Goal: Find specific page/section: Find specific page/section

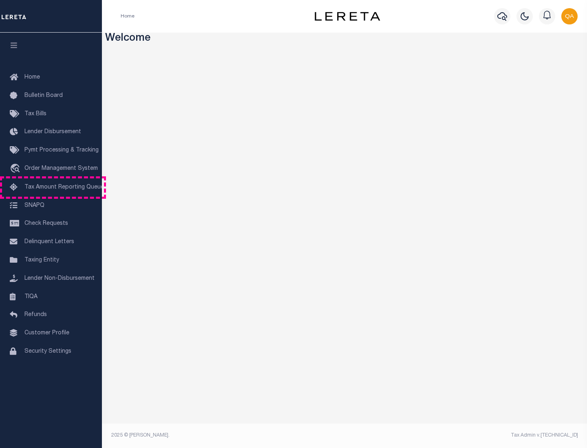
click at [51, 187] on span "Tax Amount Reporting Queue" at bounding box center [63, 188] width 79 height 6
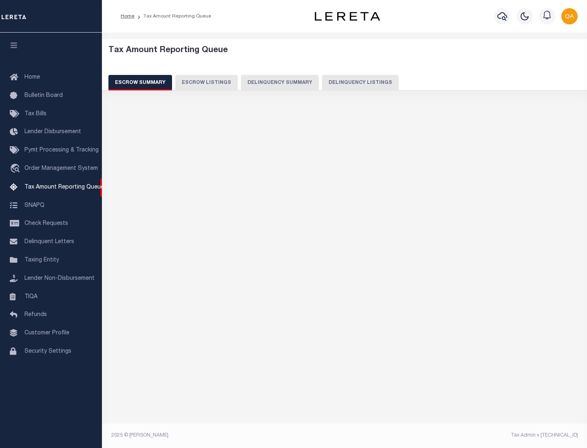
select select "100"
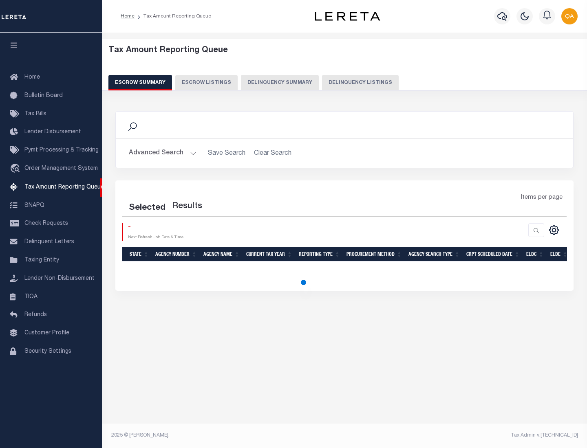
select select "100"
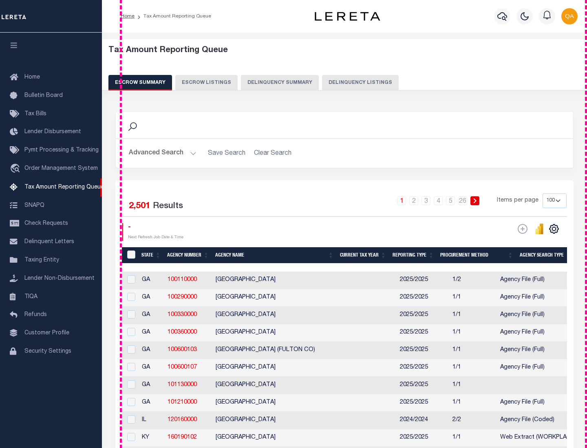
scroll to position [924, 0]
